Goal: Task Accomplishment & Management: Manage account settings

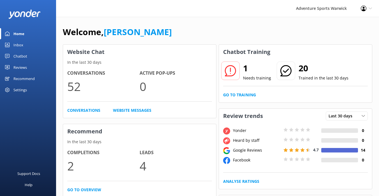
click at [20, 66] on div "Reviews" at bounding box center [19, 67] width 13 height 11
